Goal: Task Accomplishment & Management: Manage account settings

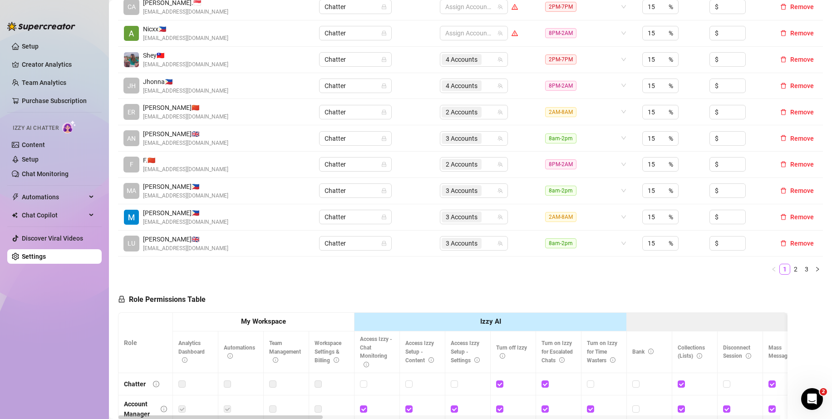
scroll to position [182, 0]
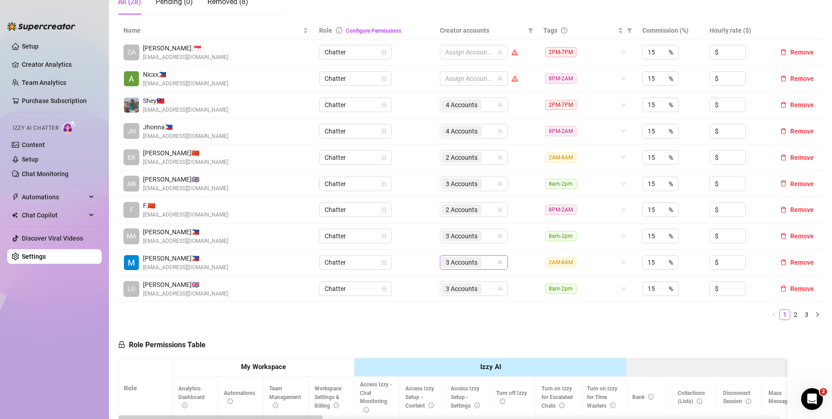
click at [487, 262] on div "3 Accounts" at bounding box center [469, 262] width 55 height 13
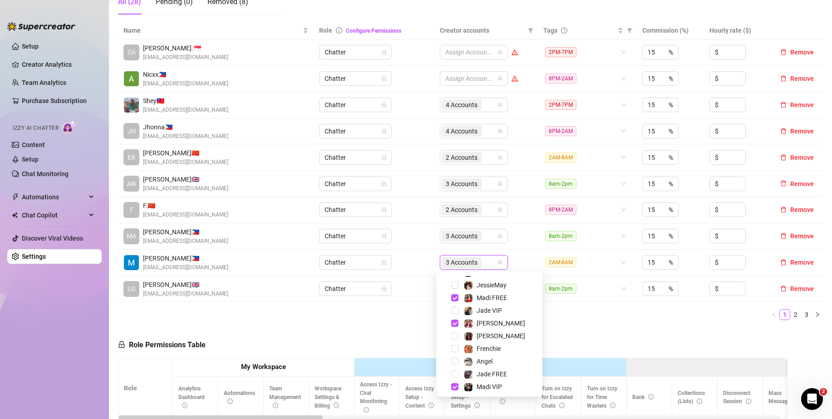
scroll to position [87, 0]
click at [454, 371] on span "Select tree node" at bounding box center [454, 372] width 7 height 7
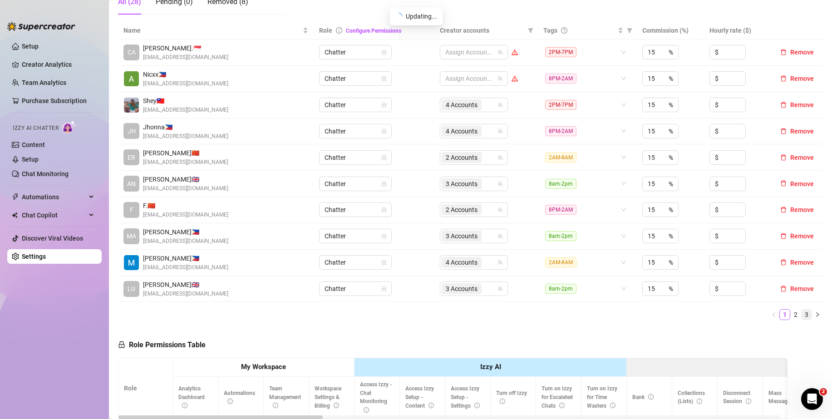
click at [801, 313] on link "3" at bounding box center [806, 315] width 10 height 10
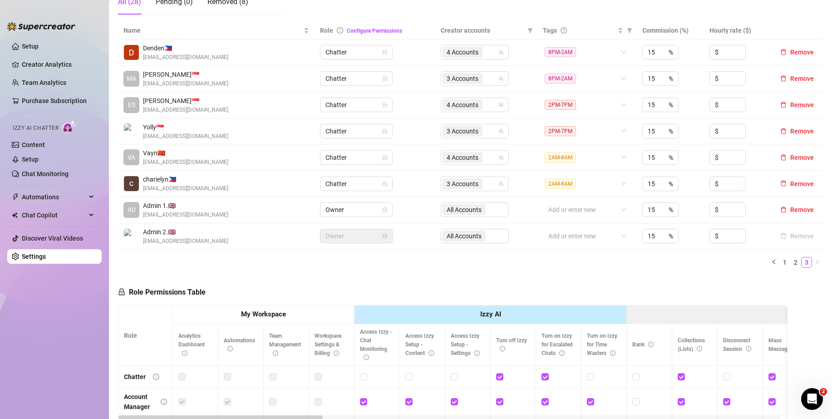
click at [487, 226] on td "All Accounts" at bounding box center [486, 236] width 102 height 26
click at [487, 190] on div "3 Accounts" at bounding box center [469, 183] width 55 height 13
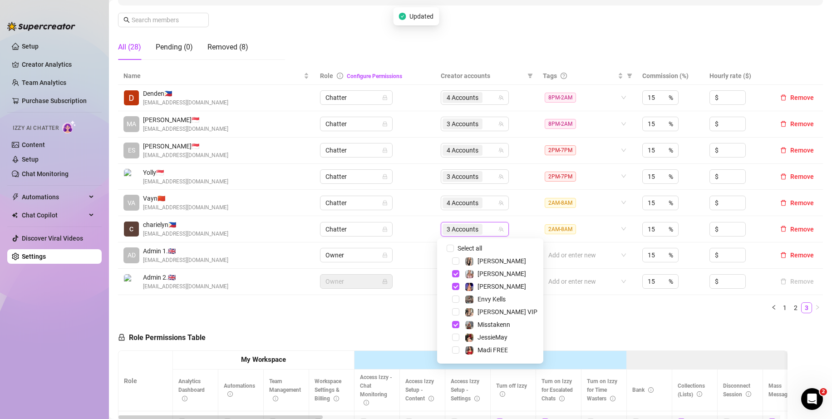
scroll to position [45, 0]
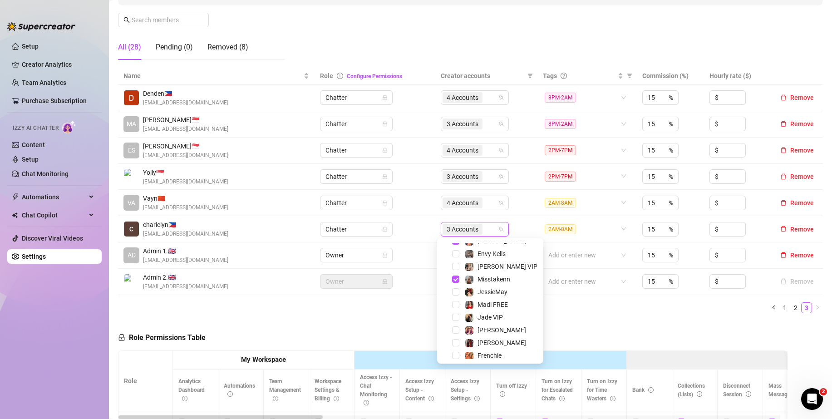
click at [455, 317] on span "Select tree node" at bounding box center [455, 317] width 7 height 7
click at [595, 315] on div "Name Role Configure Permissions Creator accounts Tags Commission (%) Hourly rat…" at bounding box center [470, 193] width 705 height 253
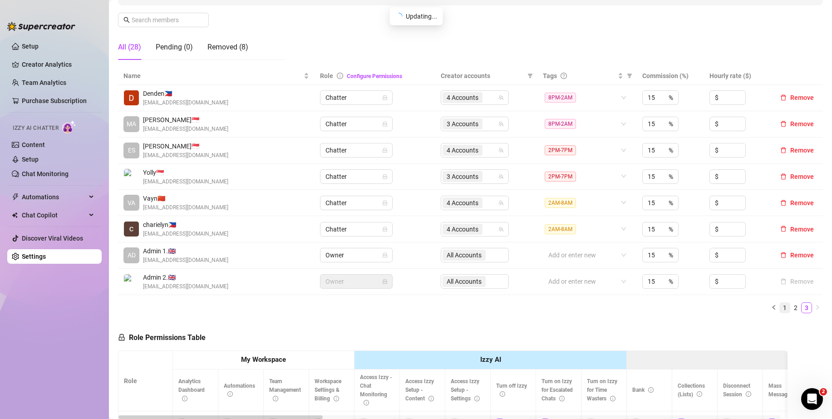
click at [780, 307] on link "1" at bounding box center [785, 308] width 10 height 10
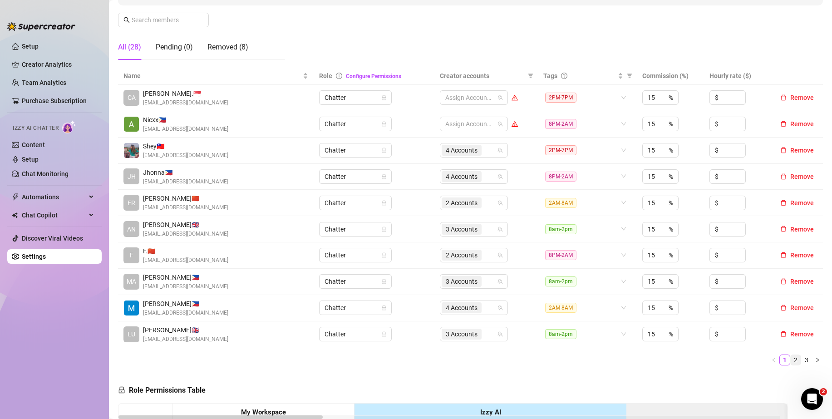
click at [791, 360] on link "2" at bounding box center [796, 360] width 10 height 10
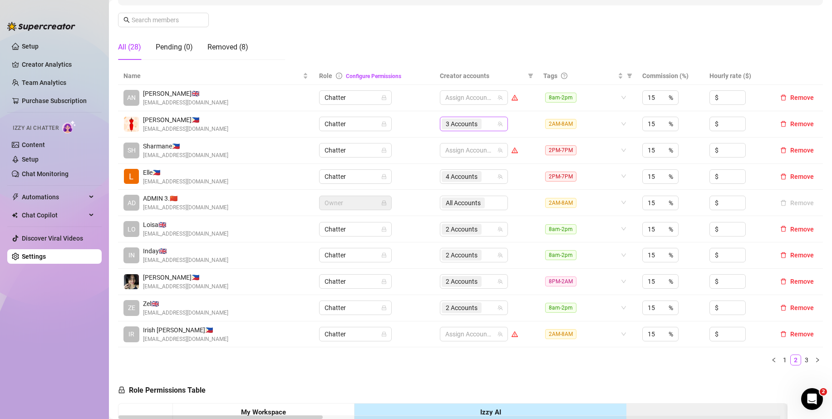
click at [488, 124] on div "3 Accounts" at bounding box center [469, 124] width 55 height 13
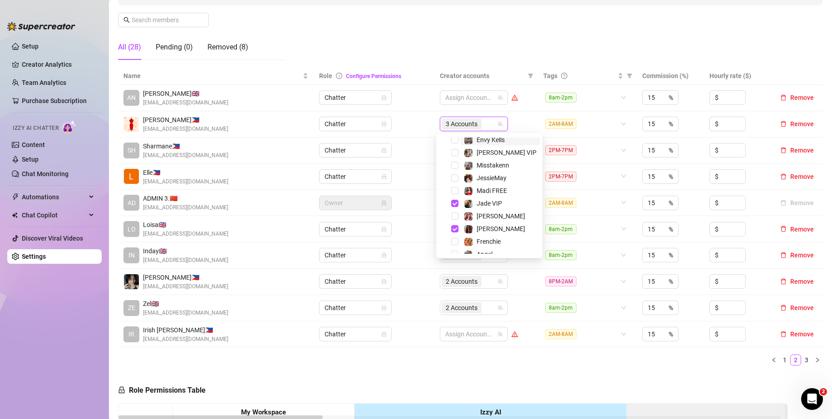
scroll to position [87, 0]
click at [457, 170] on span "Select tree node" at bounding box center [454, 170] width 7 height 7
click at [454, 195] on span "Select tree node" at bounding box center [454, 195] width 7 height 7
click at [454, 232] on span "Select tree node" at bounding box center [454, 233] width 7 height 7
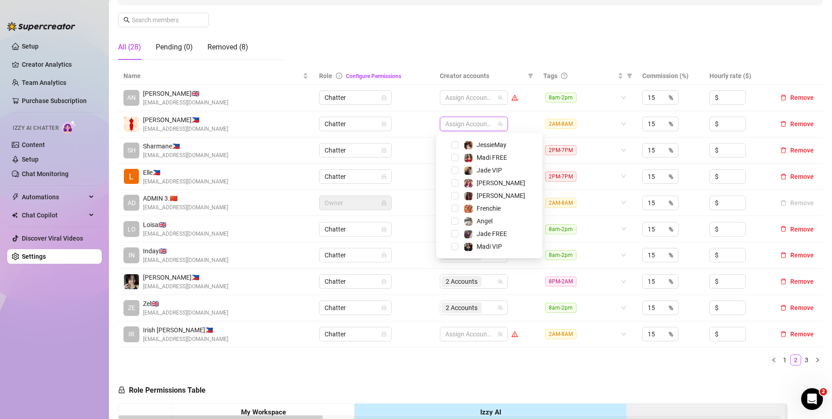
click at [408, 153] on td "Chatter" at bounding box center [374, 151] width 121 height 26
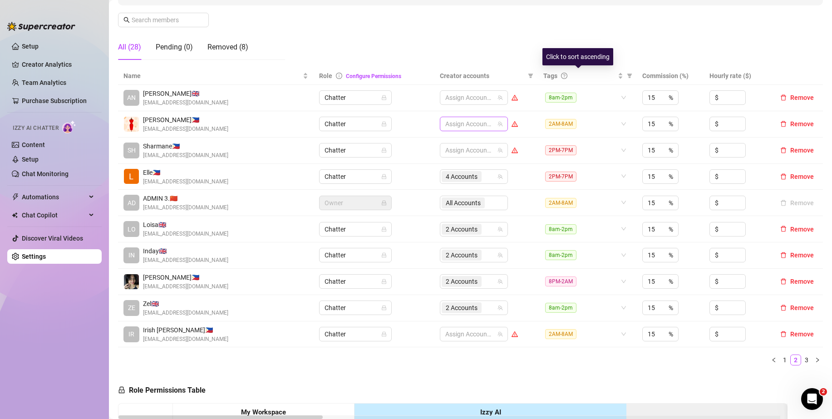
click at [468, 123] on div at bounding box center [469, 124] width 55 height 13
type input "jade"
click at [456, 142] on span "Select tree node" at bounding box center [454, 142] width 7 height 7
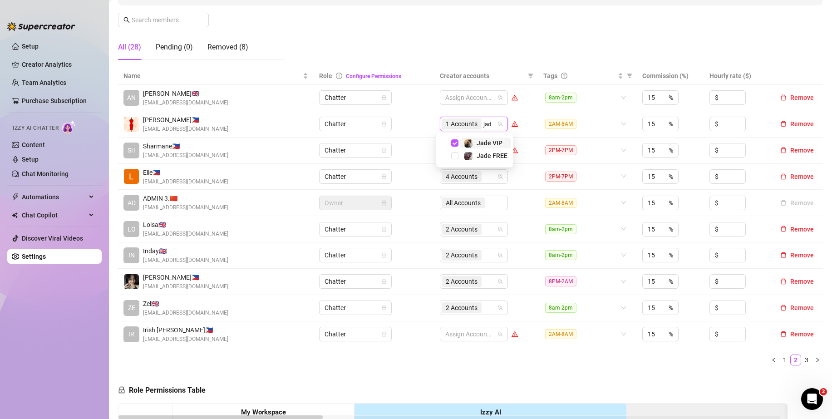
type input "jade"
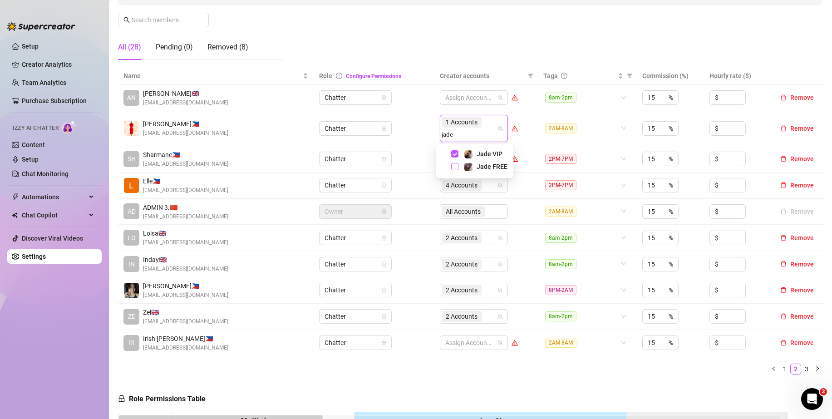
click at [456, 166] on span "Select tree node" at bounding box center [454, 166] width 7 height 7
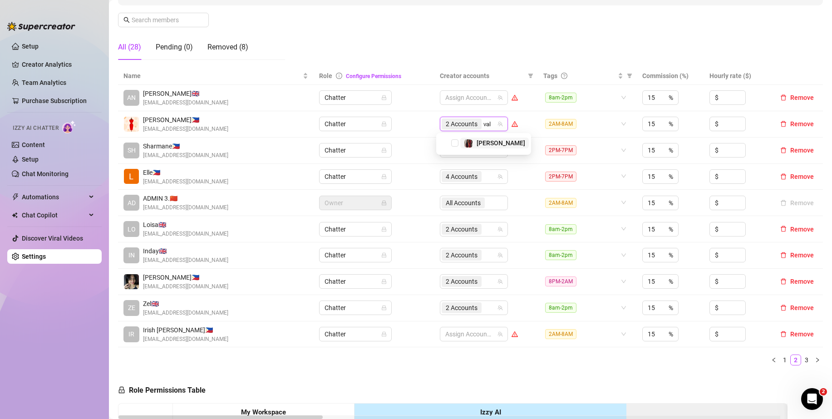
type input "vale"
click at [455, 152] on span "Select tree node" at bounding box center [454, 153] width 7 height 7
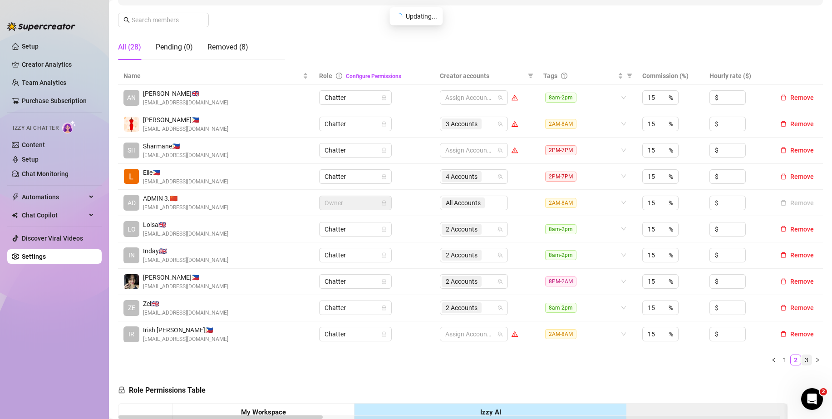
click at [801, 359] on link "3" at bounding box center [806, 360] width 10 height 10
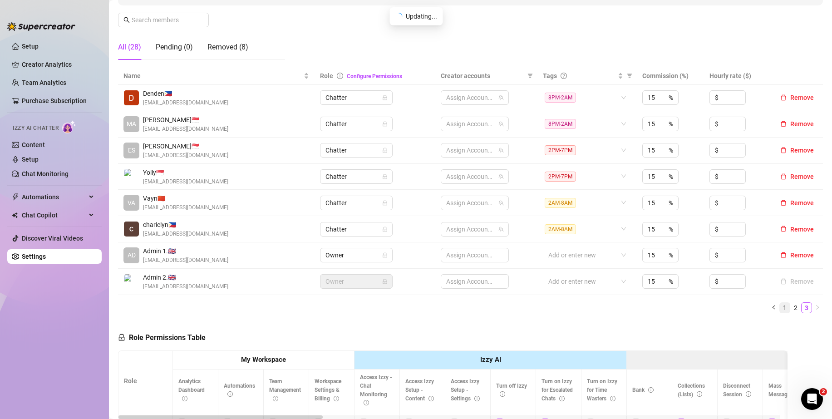
click at [780, 307] on link "1" at bounding box center [785, 308] width 10 height 10
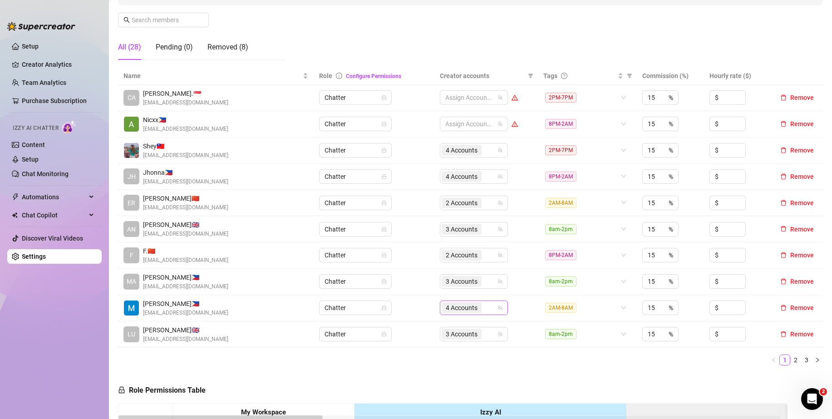
click at [484, 305] on div "4 Accounts" at bounding box center [469, 307] width 55 height 13
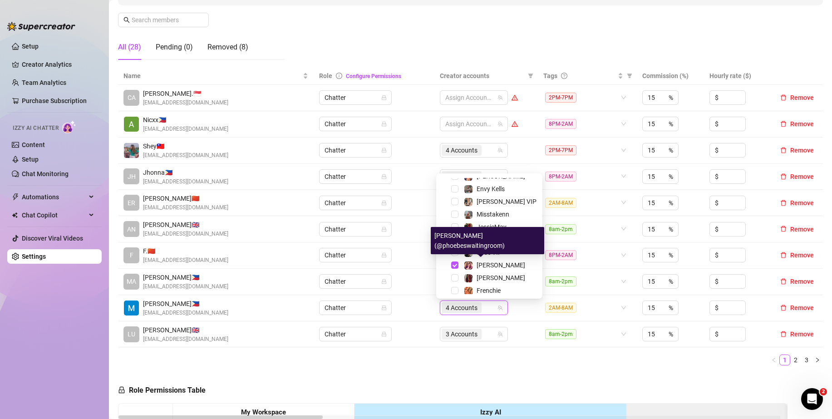
scroll to position [87, 0]
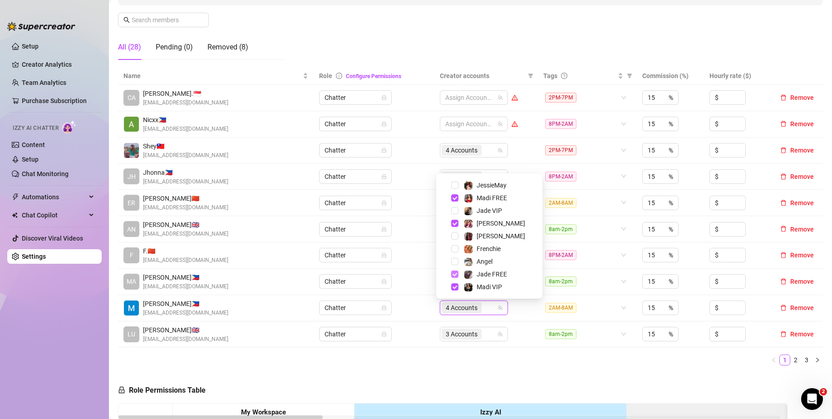
click at [453, 271] on span "Select tree node" at bounding box center [454, 273] width 7 height 7
click at [454, 273] on span "Select tree node" at bounding box center [454, 273] width 7 height 7
click at [583, 365] on ul "1 2 3" at bounding box center [470, 359] width 705 height 11
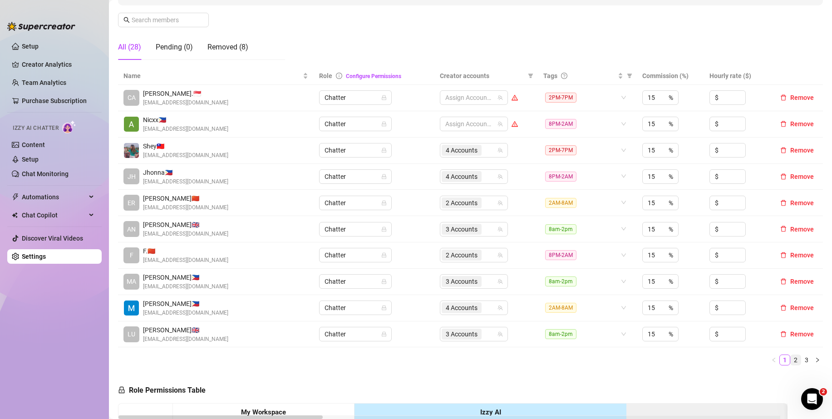
click at [791, 359] on link "2" at bounding box center [796, 360] width 10 height 10
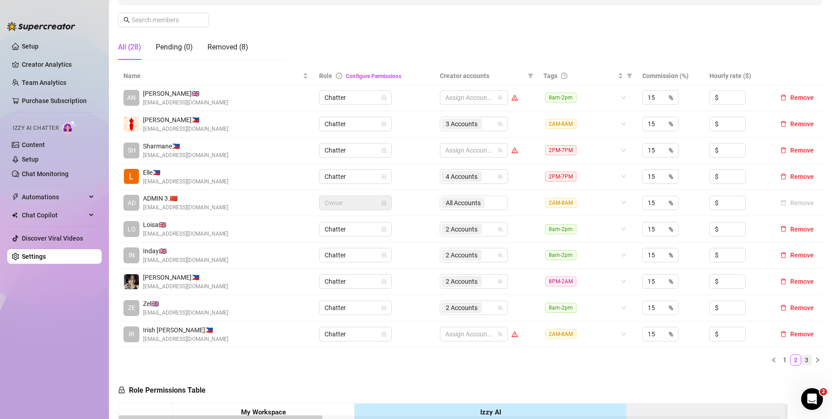
click at [801, 359] on link "3" at bounding box center [806, 360] width 10 height 10
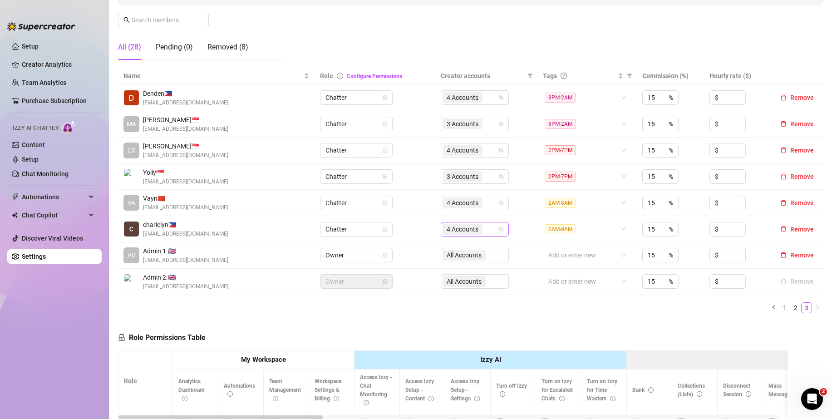
click at [479, 228] on div "4 Accounts" at bounding box center [463, 229] width 42 height 13
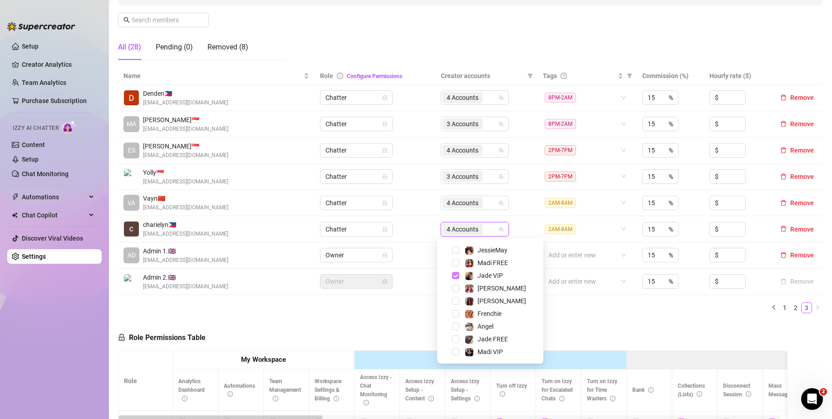
click at [455, 273] on span "Select tree node" at bounding box center [455, 275] width 7 height 7
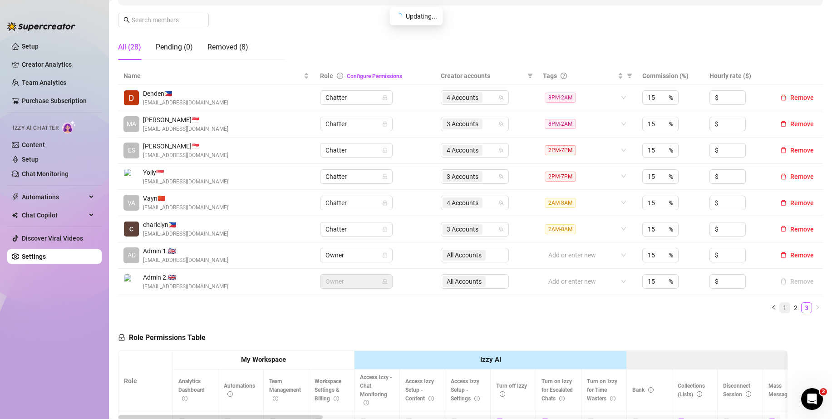
click at [780, 307] on link "1" at bounding box center [785, 308] width 10 height 10
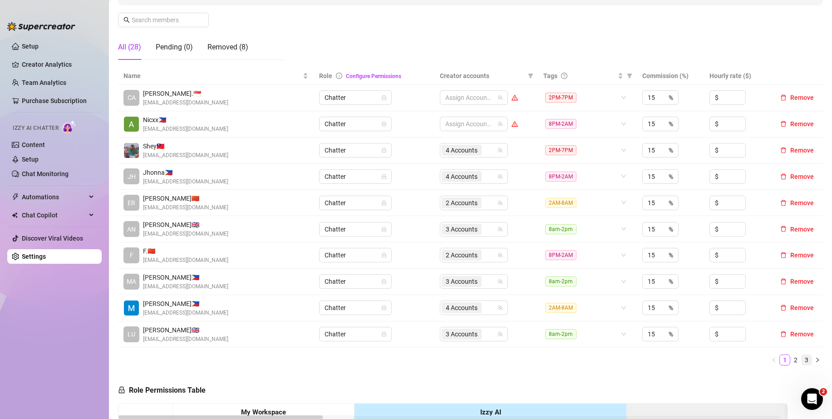
click at [801, 361] on link "3" at bounding box center [806, 360] width 10 height 10
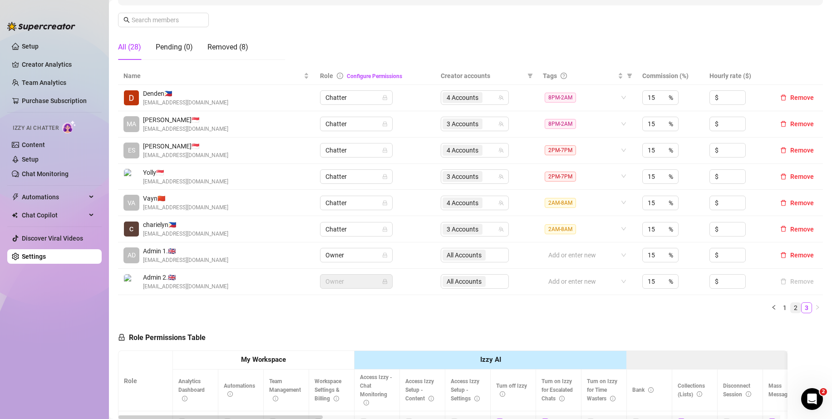
click at [791, 307] on link "2" at bounding box center [796, 308] width 10 height 10
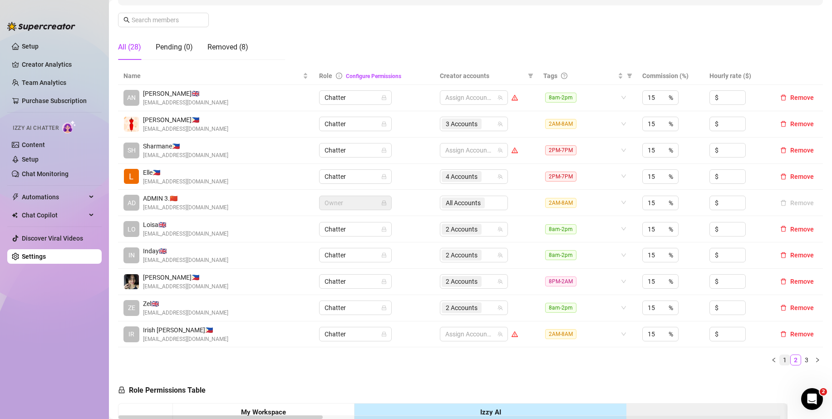
click at [780, 360] on link "1" at bounding box center [785, 360] width 10 height 10
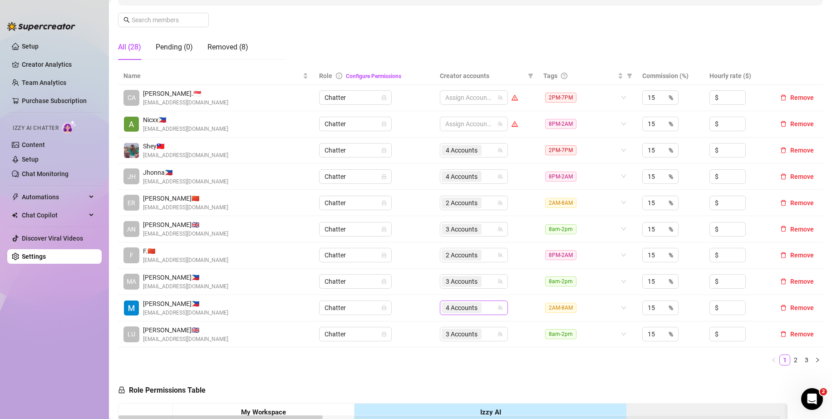
click at [483, 308] on div "4 Accounts" at bounding box center [469, 307] width 55 height 13
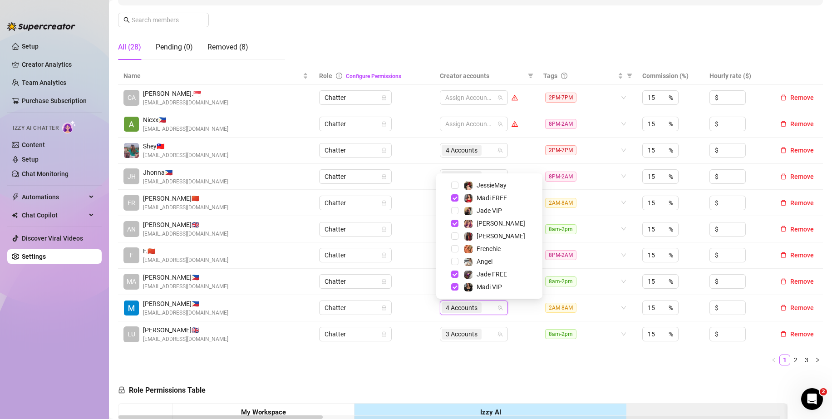
click at [455, 274] on span "Select tree node" at bounding box center [454, 273] width 7 height 7
click at [434, 363] on ul "1 2 3" at bounding box center [470, 359] width 705 height 11
